Goal: Task Accomplishment & Management: Manage account settings

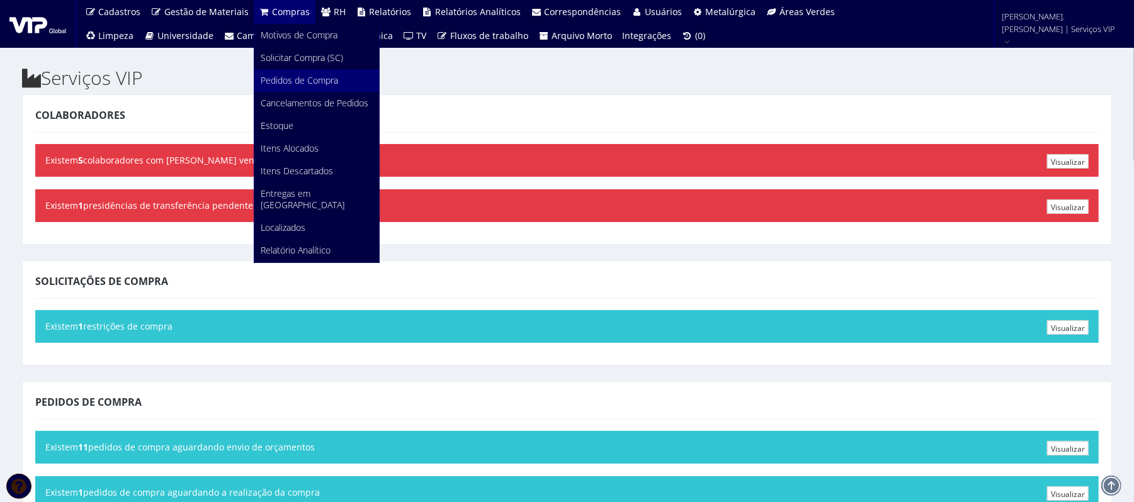
click at [290, 81] on font "Pedidos de Compra" at bounding box center [299, 80] width 77 height 12
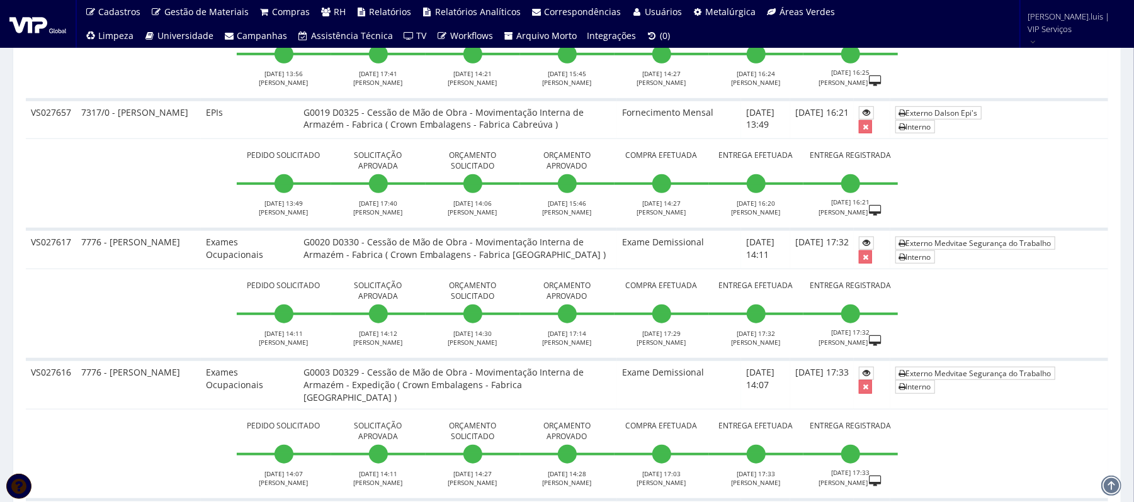
scroll to position [575, 0]
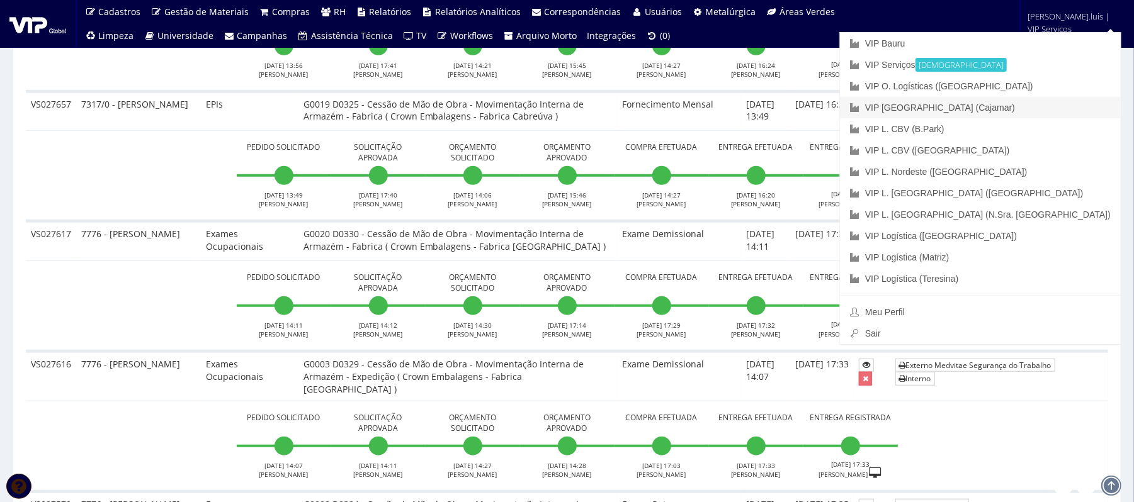
click at [1021, 104] on link "VIP [GEOGRAPHIC_DATA] (Cajamar)" at bounding box center [980, 107] width 281 height 21
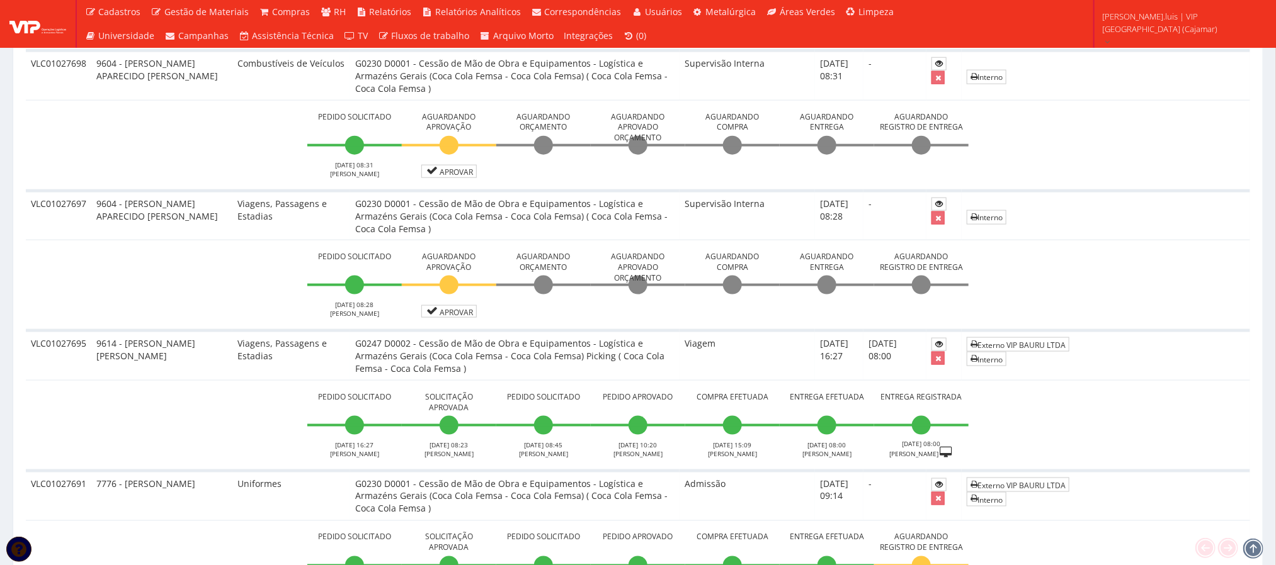
scroll to position [786, 0]
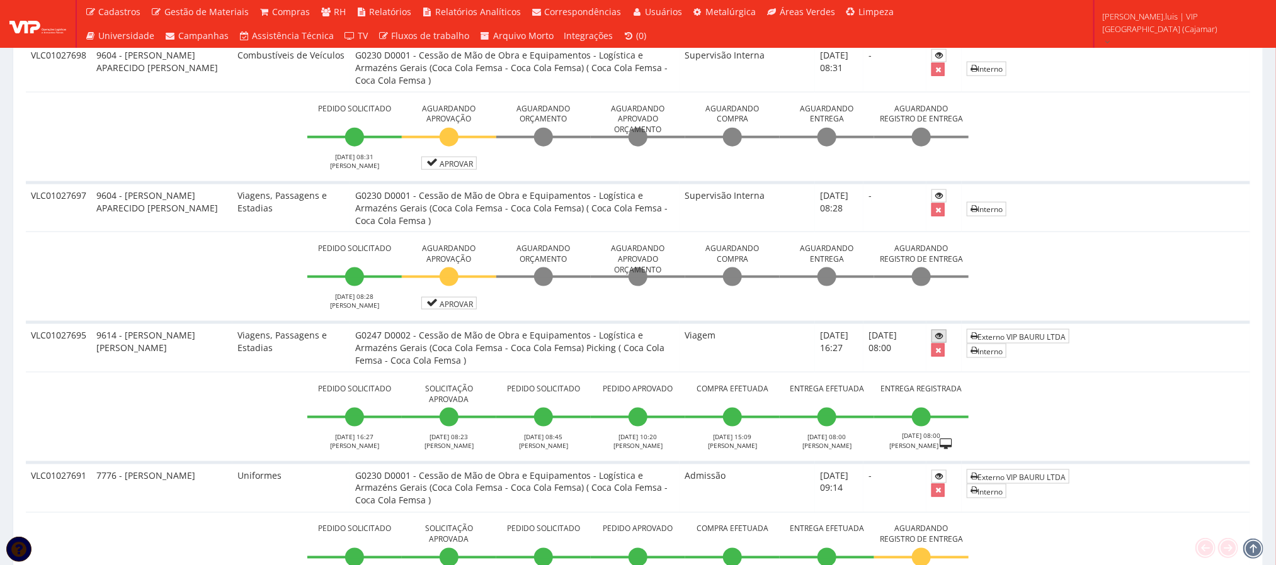
click at [850, 332] on icon at bounding box center [939, 336] width 8 height 9
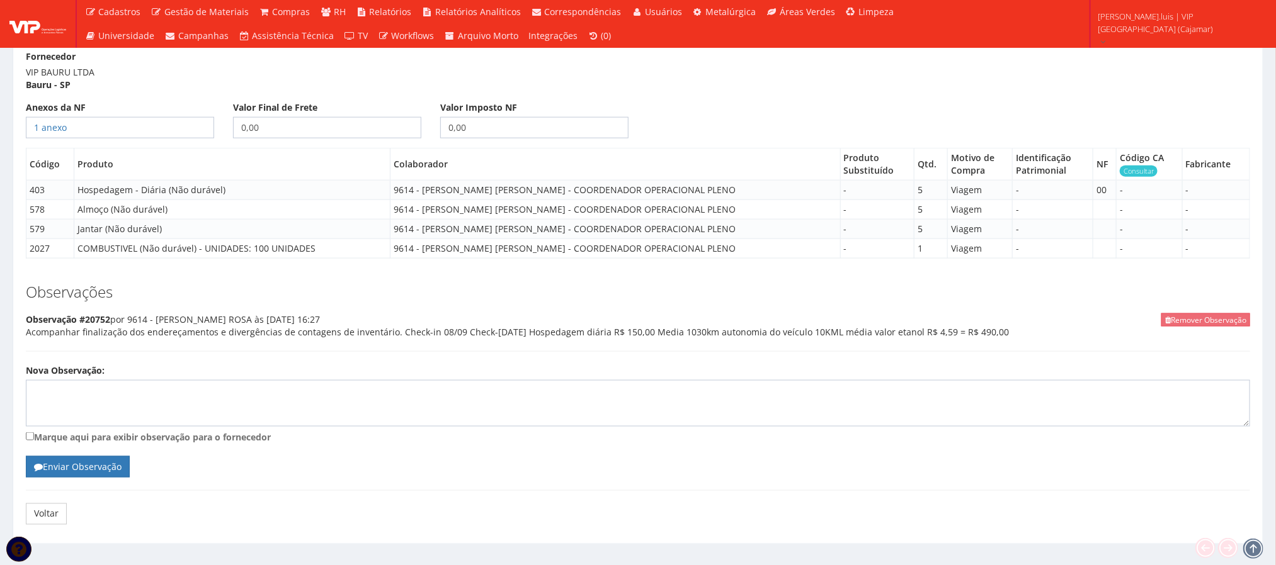
scroll to position [763, 0]
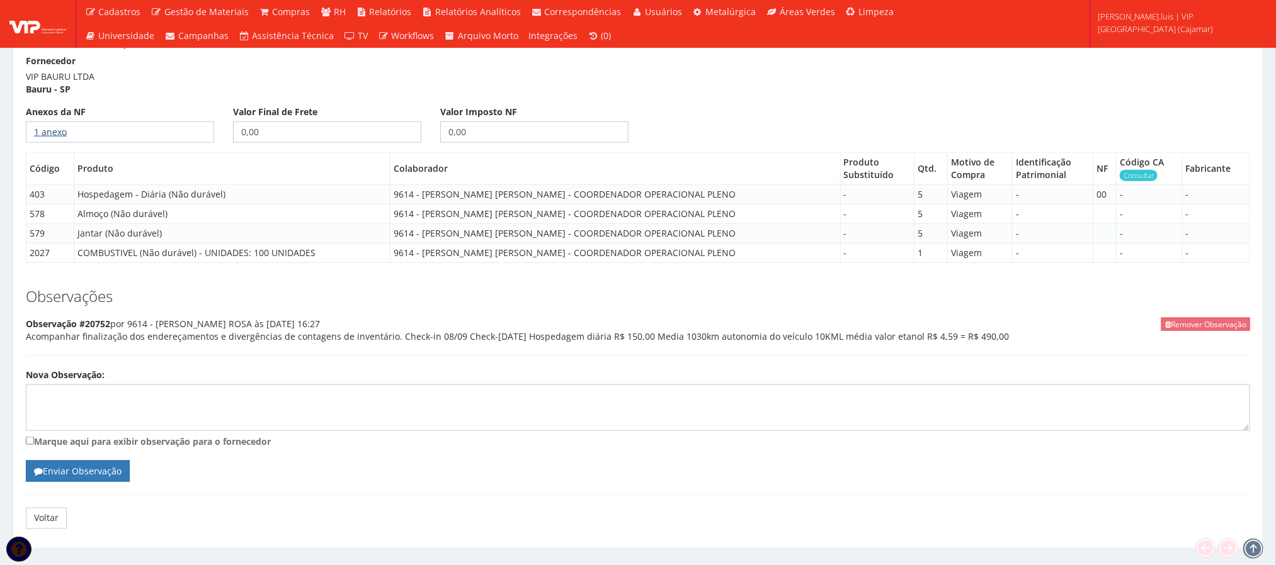
click at [46, 138] on link "1 anexo" at bounding box center [50, 132] width 33 height 12
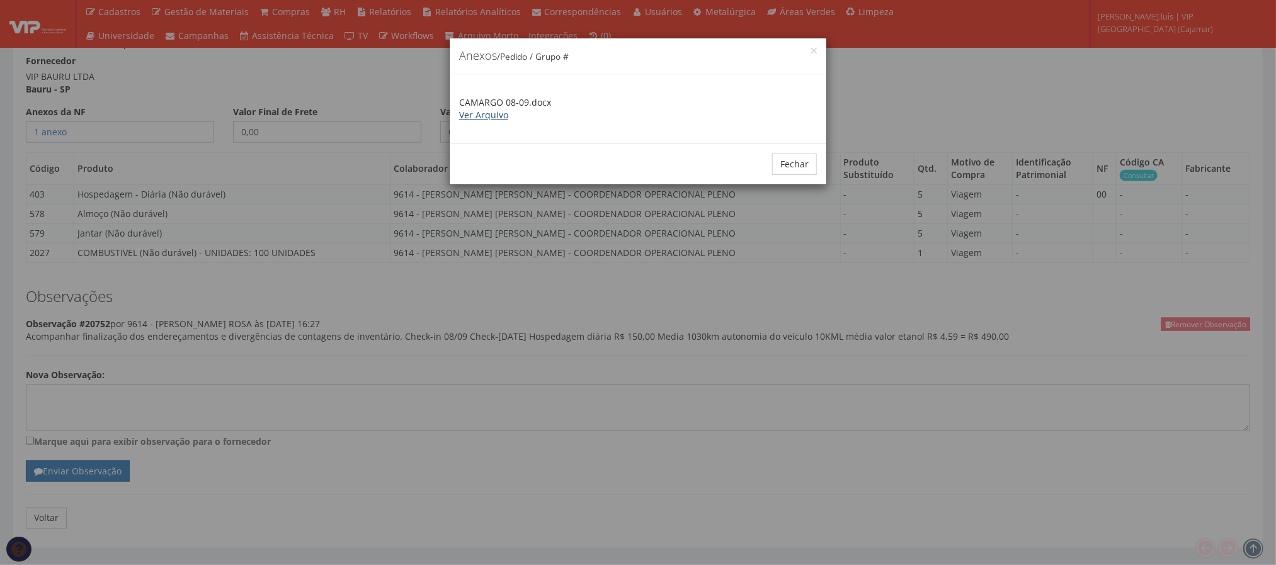
click at [491, 117] on link "Ver Arquivo" at bounding box center [483, 115] width 49 height 12
click at [794, 157] on button "Fechar" at bounding box center [794, 164] width 45 height 21
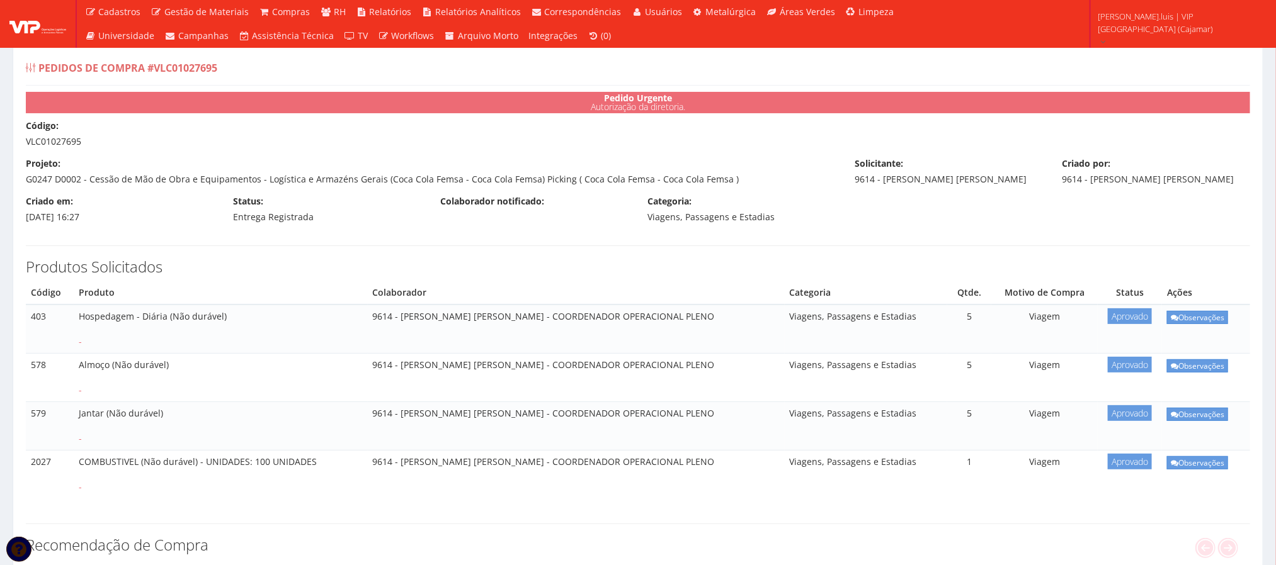
scroll to position [0, 0]
